Goal: Task Accomplishment & Management: Manage account settings

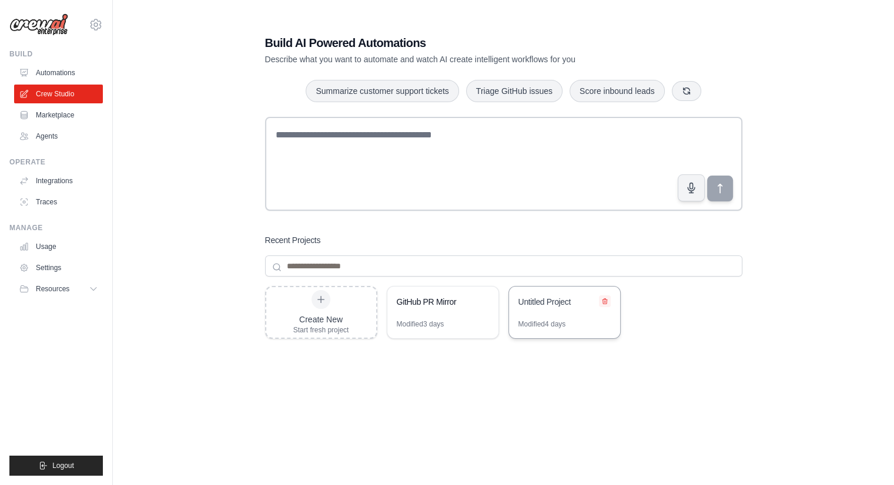
click at [601, 303] on icon at bounding box center [604, 301] width 7 height 7
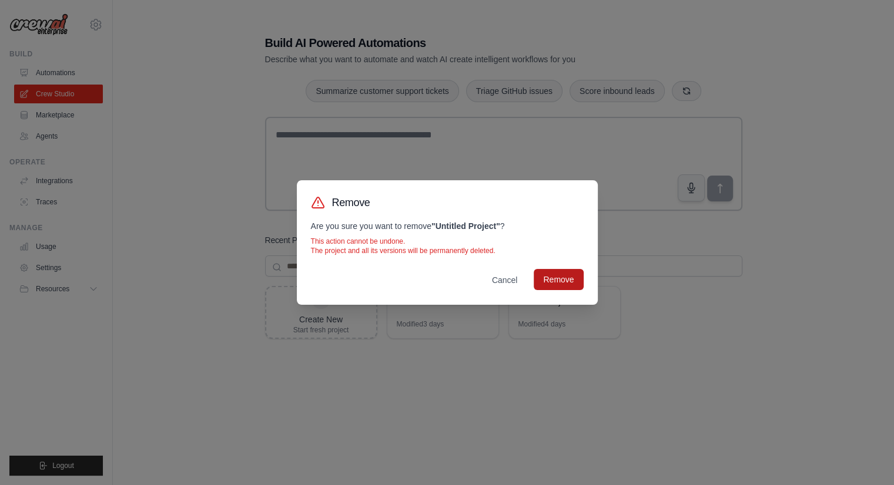
click at [547, 281] on button "Remove" at bounding box center [557, 279] width 49 height 21
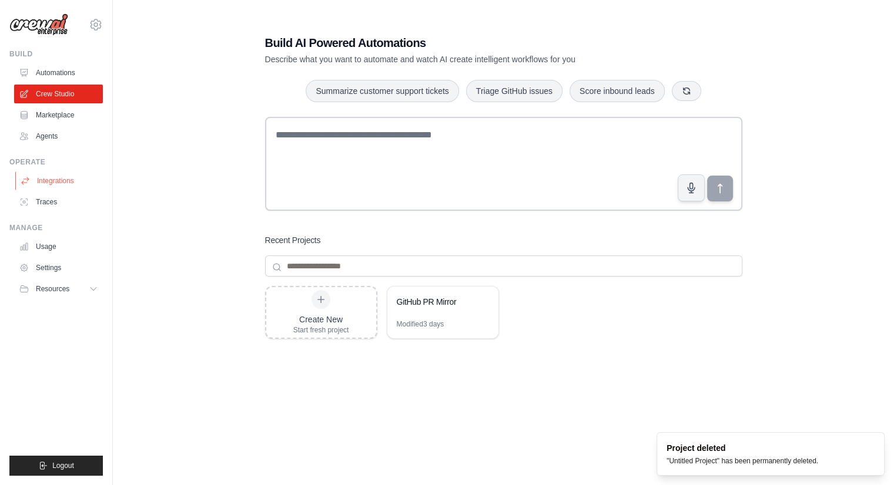
click at [57, 181] on link "Integrations" at bounding box center [59, 181] width 89 height 19
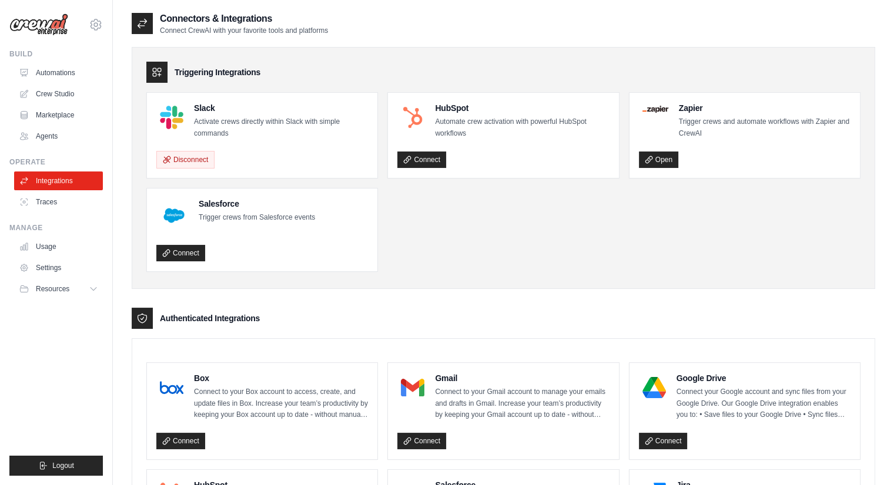
click at [237, 123] on p "Activate crews directly within Slack with simple commands" at bounding box center [281, 127] width 174 height 23
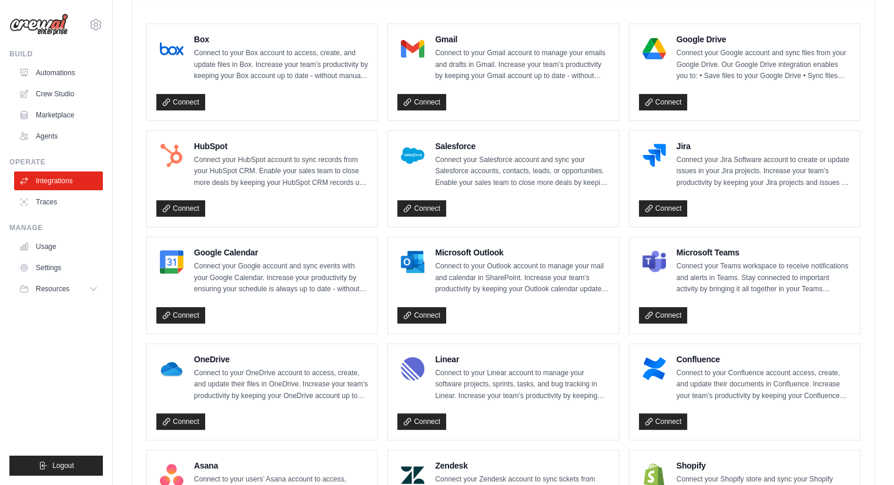
scroll to position [170, 0]
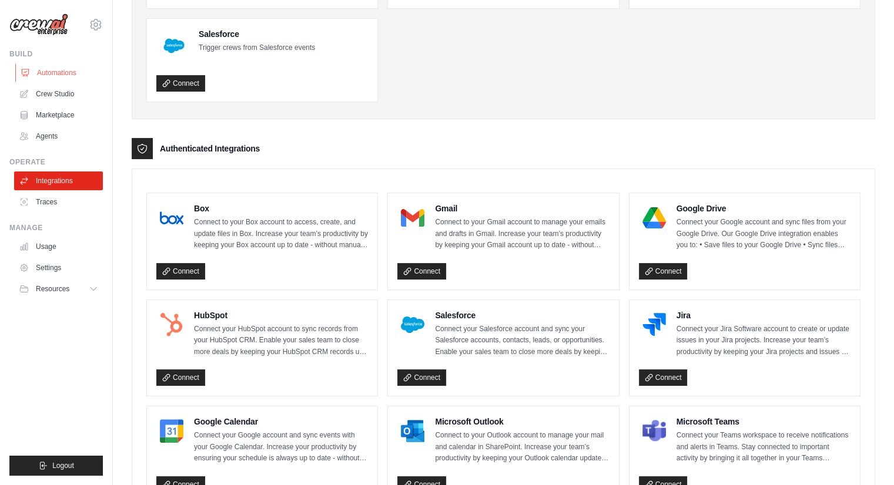
click at [65, 70] on link "Automations" at bounding box center [59, 72] width 89 height 19
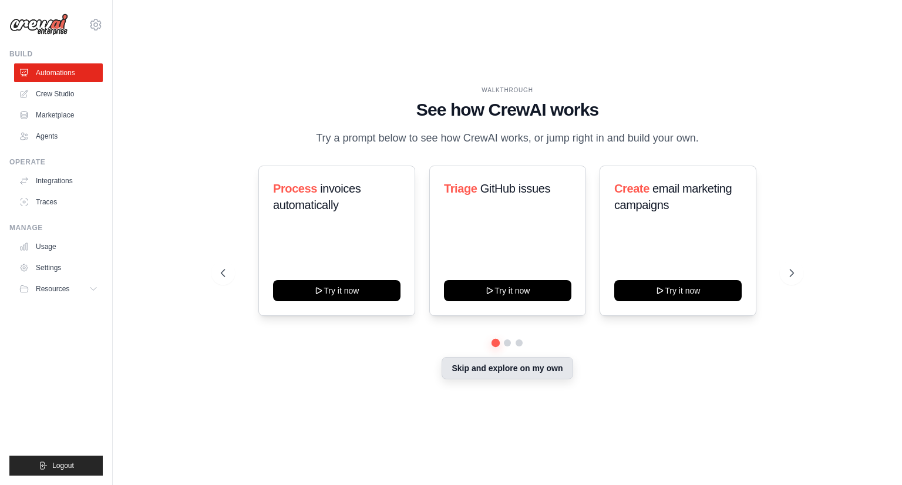
click at [499, 370] on button "Skip and explore on my own" at bounding box center [507, 368] width 131 height 22
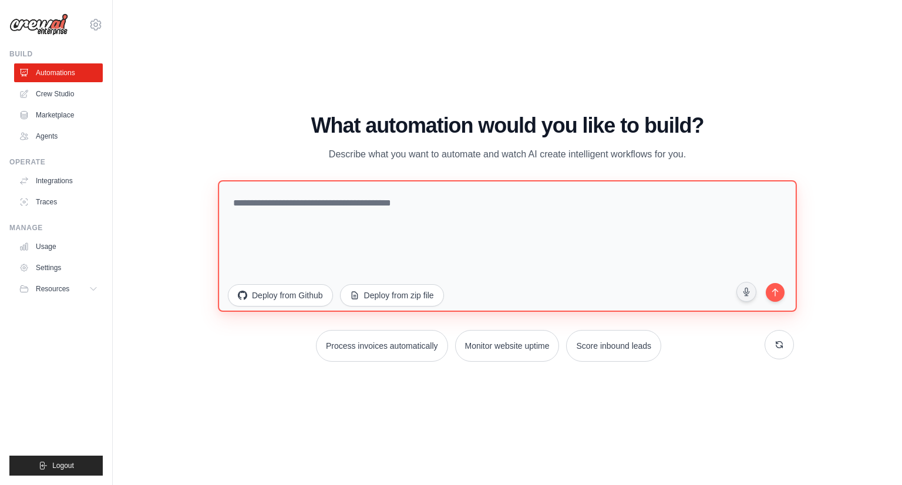
click at [364, 219] on textarea at bounding box center [507, 246] width 579 height 132
click at [315, 200] on textarea at bounding box center [507, 246] width 579 height 132
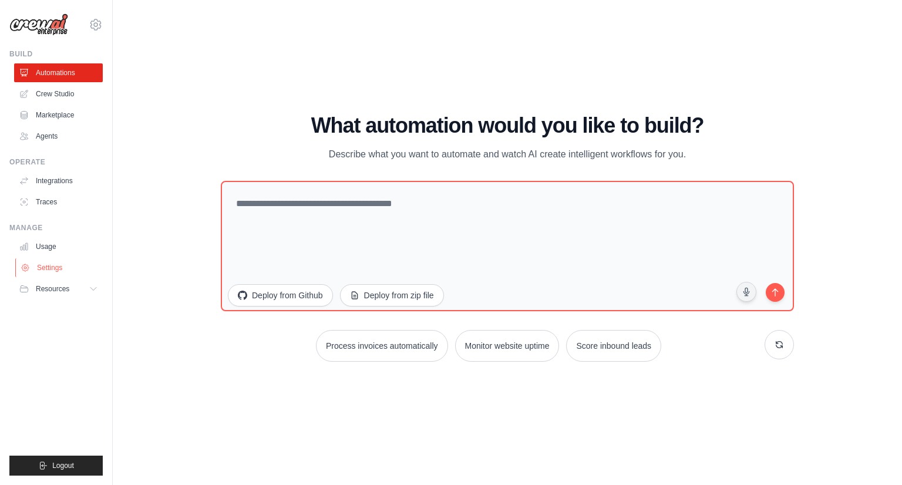
click at [63, 261] on link "Settings" at bounding box center [59, 267] width 89 height 19
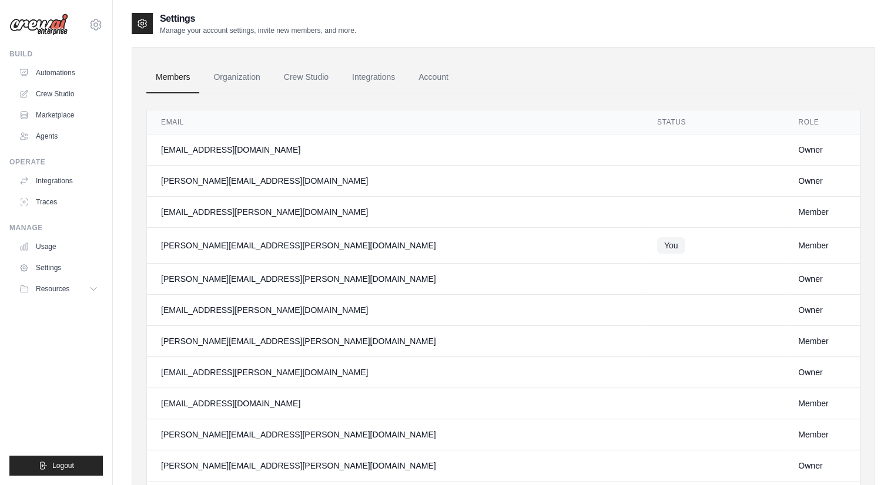
scroll to position [59, 0]
